Goal: Task Accomplishment & Management: Manage account settings

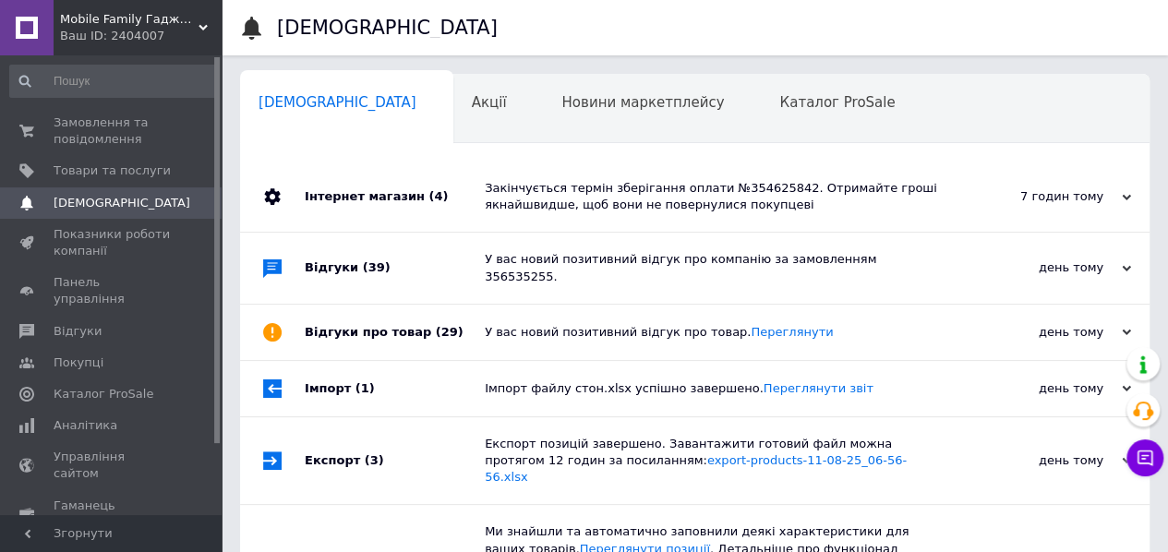
scroll to position [0, 6]
click at [81, 136] on span "Замовлення та повідомлення" at bounding box center [112, 131] width 117 height 33
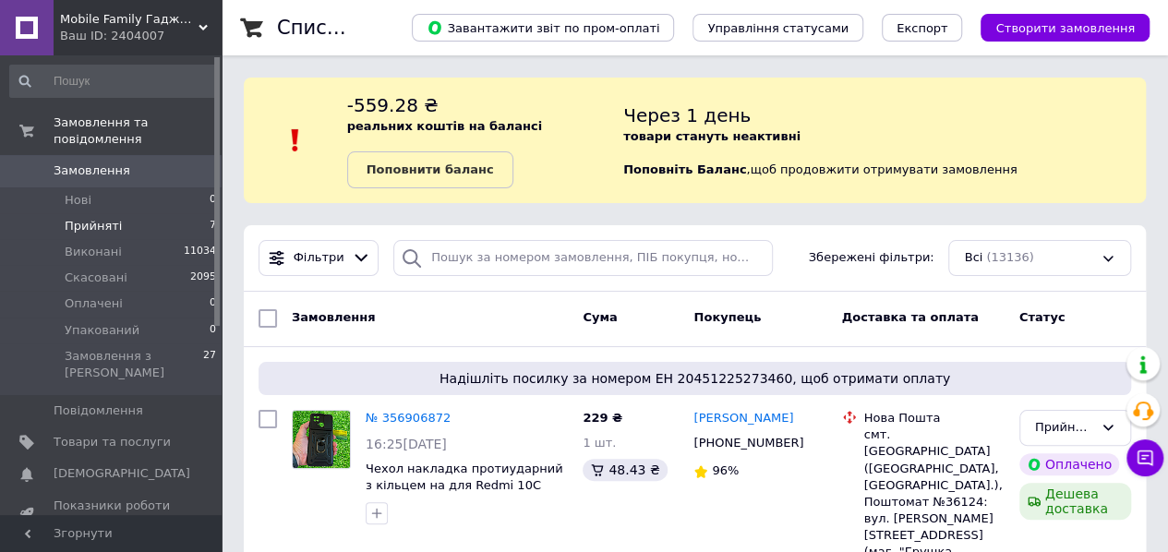
click at [121, 213] on li "Прийняті 7" at bounding box center [113, 226] width 227 height 26
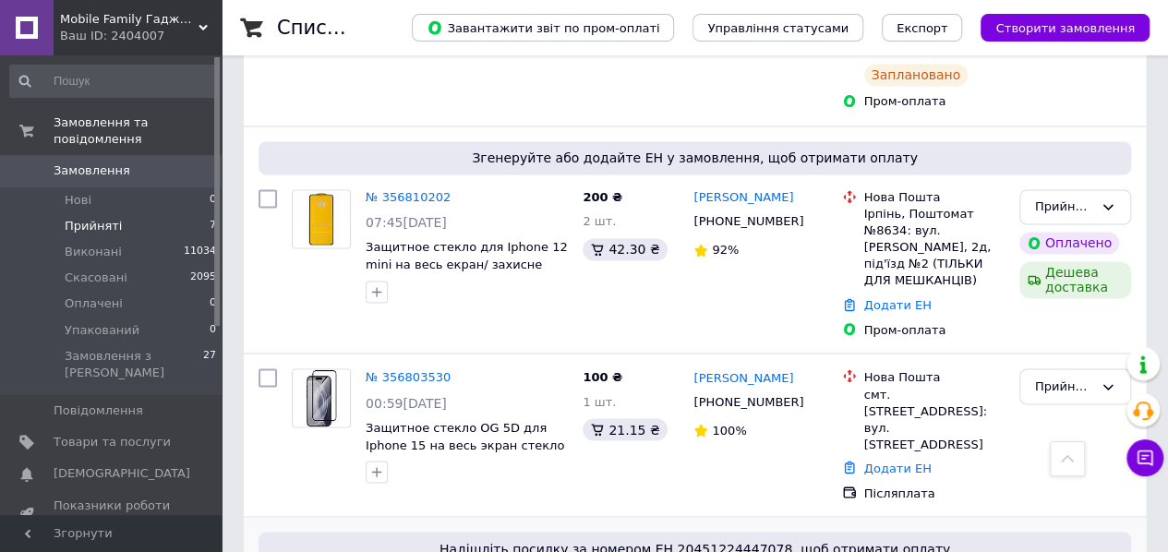
scroll to position [1055, 0]
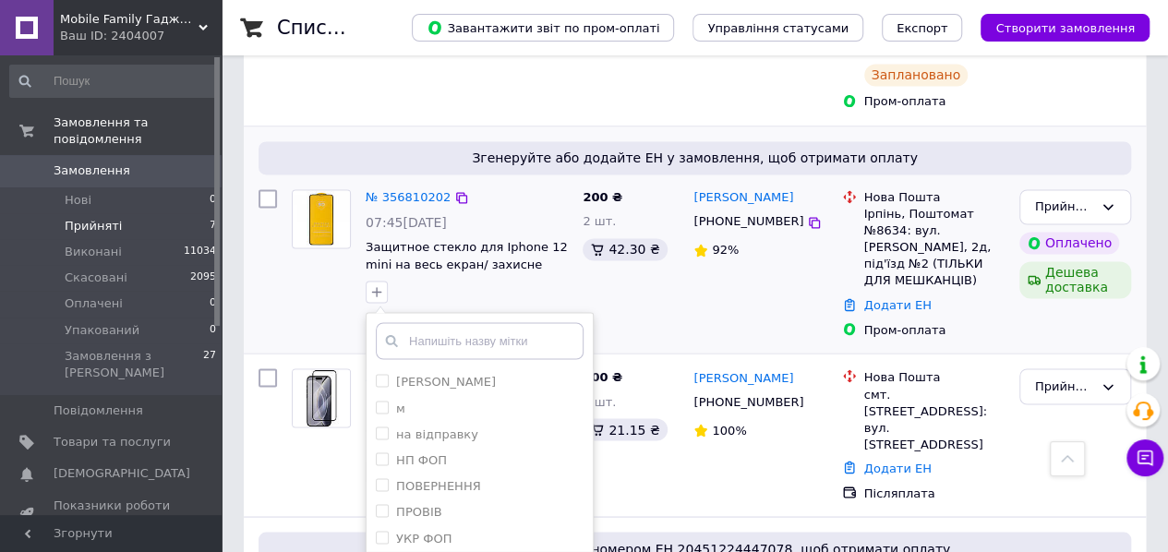
checkbox input "true"
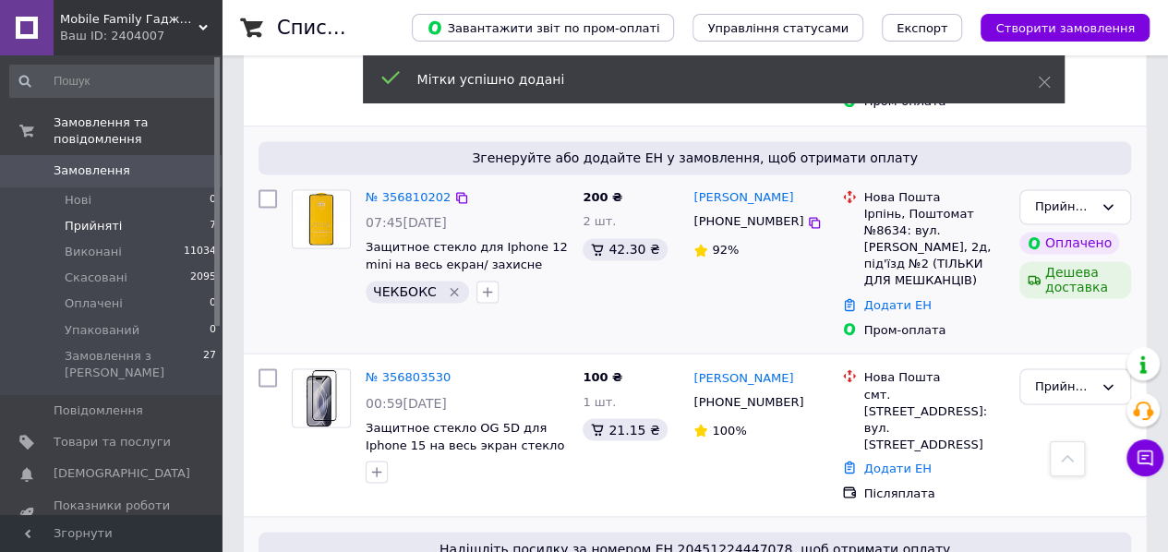
scroll to position [1055, 0]
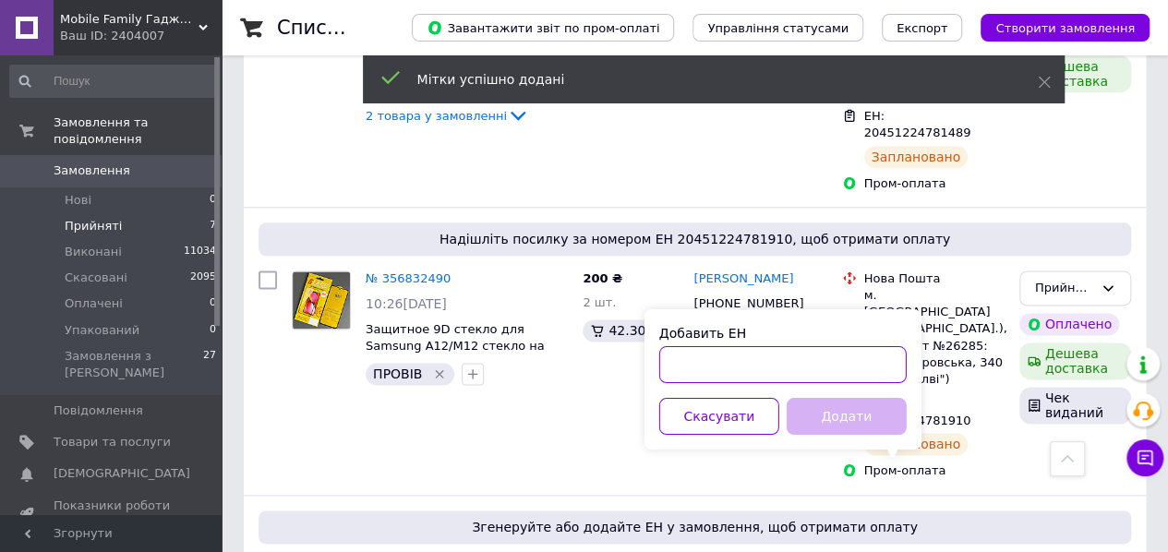
click at [710, 361] on input "Добавить ЕН" at bounding box center [782, 364] width 247 height 37
paste input "20451225108948"
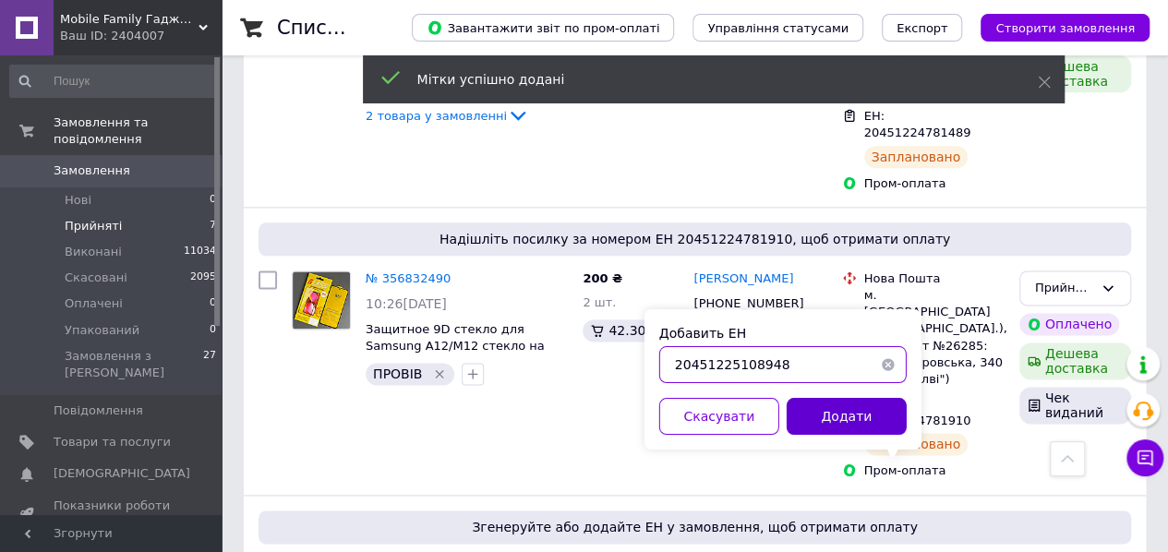
type input "20451225108948"
click at [828, 425] on button "Додати" at bounding box center [847, 416] width 120 height 37
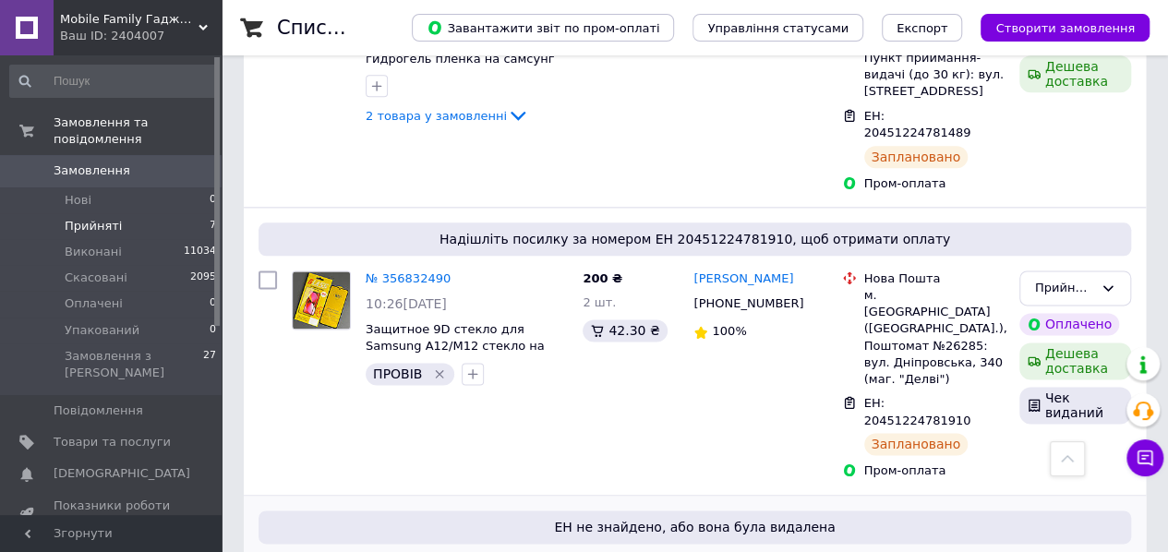
click at [66, 163] on span "Замовлення" at bounding box center [92, 171] width 77 height 17
